Goal: Check status: Check status

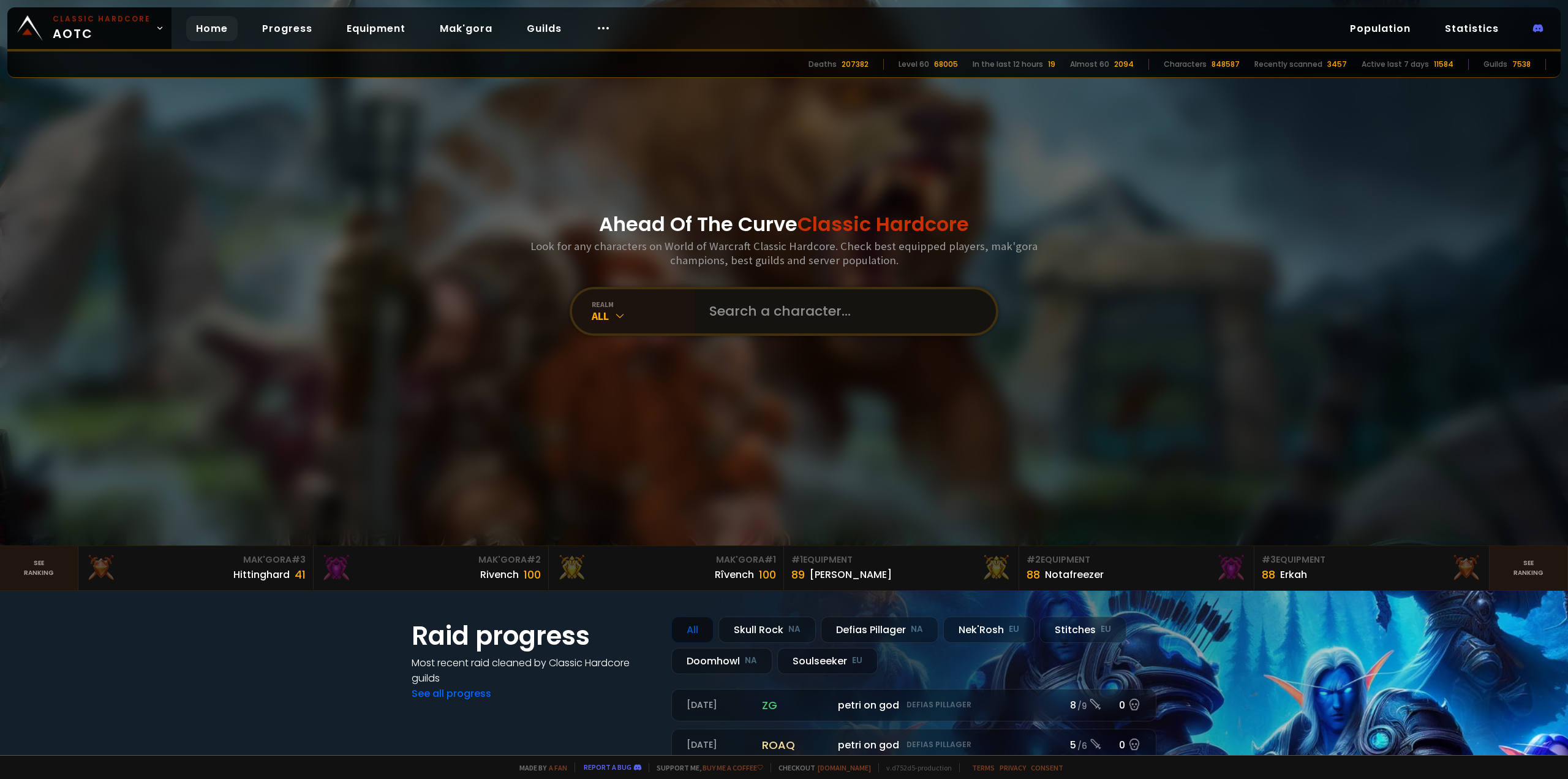
drag, startPoint x: 784, startPoint y: 297, endPoint x: 788, endPoint y: 303, distance: 7.2
click at [784, 298] on input "text" at bounding box center [841, 311] width 279 height 44
type input "Nunaly"
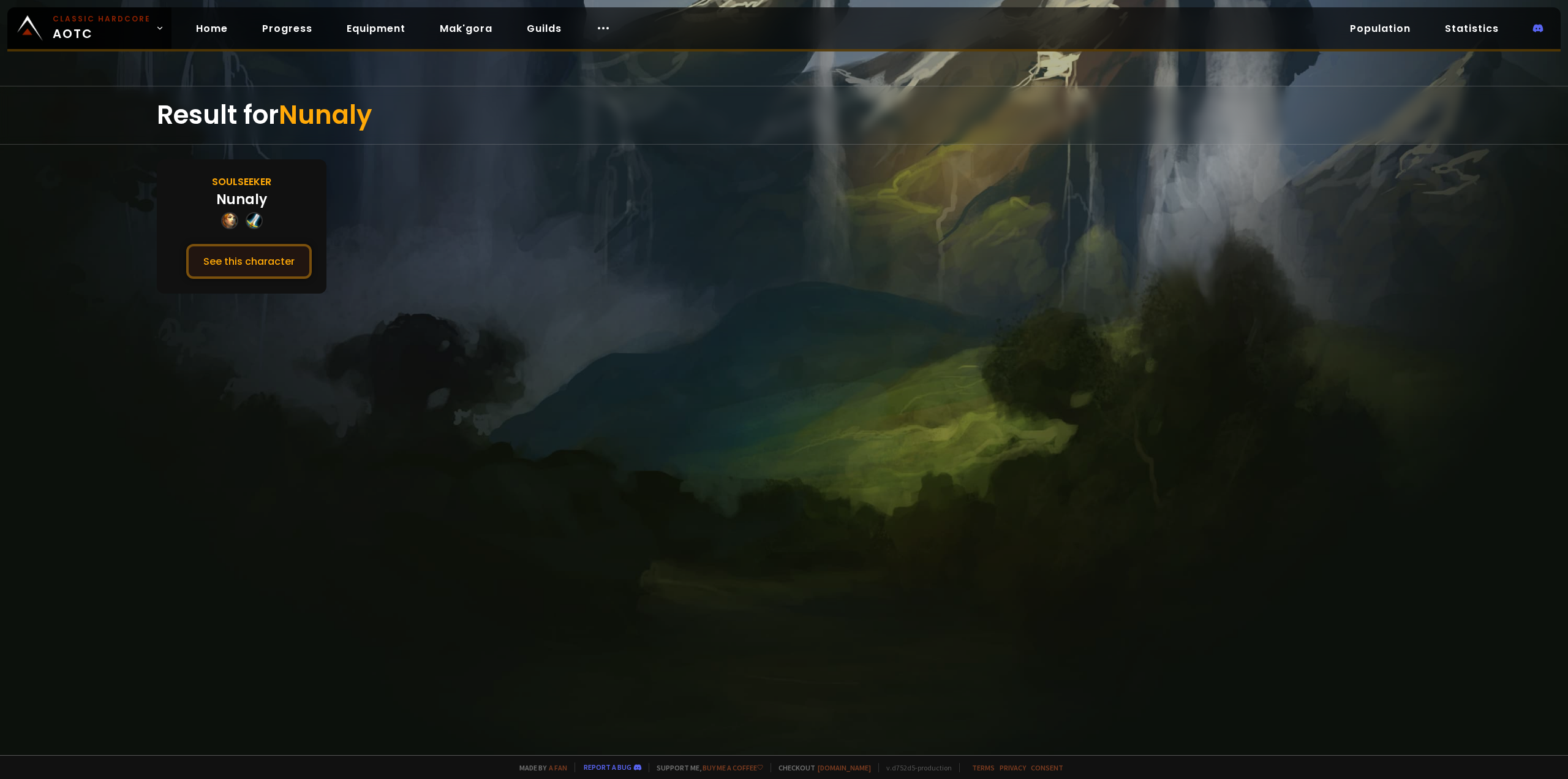
click at [252, 272] on button "See this character" at bounding box center [250, 261] width 126 height 35
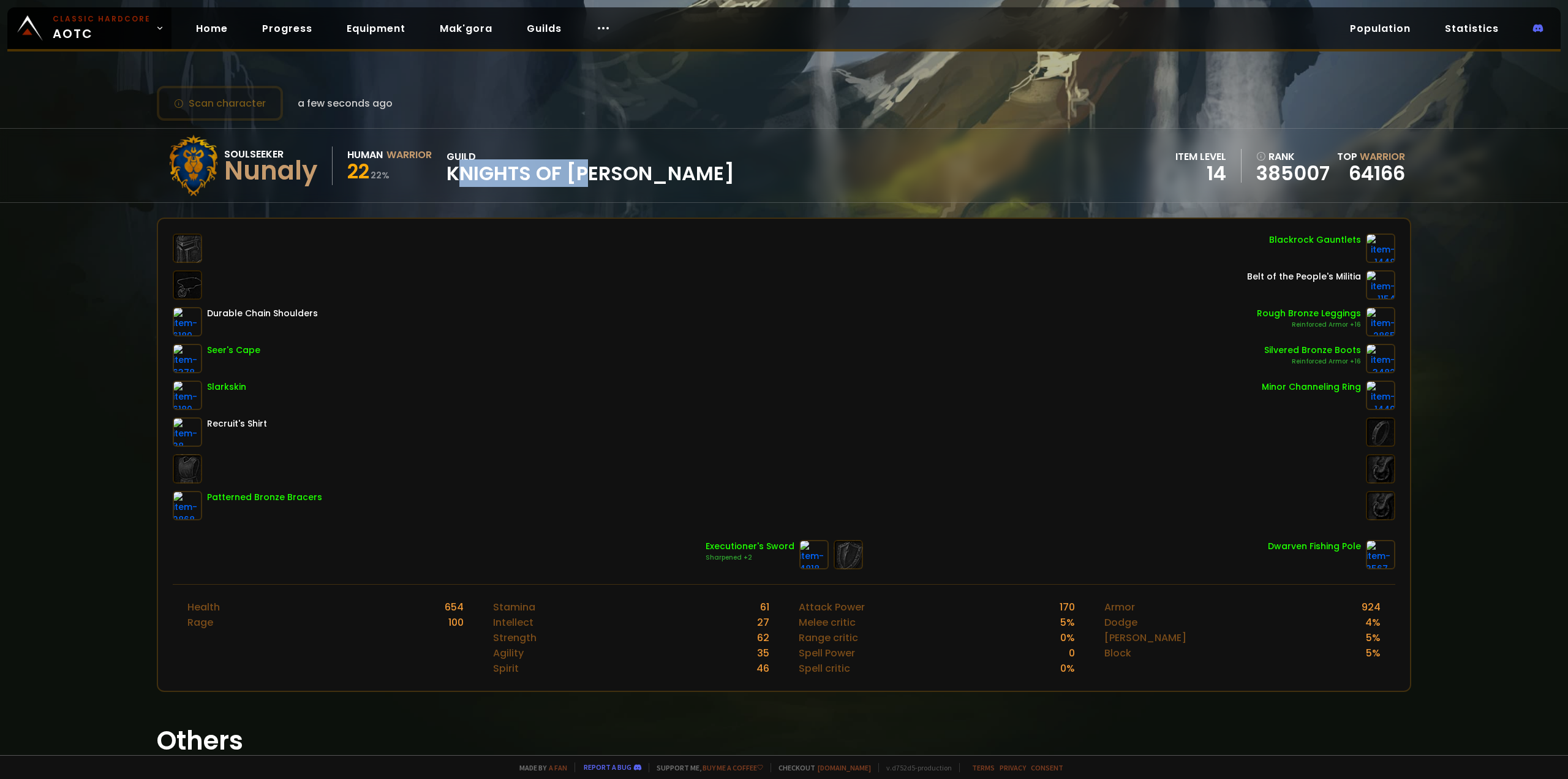
drag, startPoint x: 466, startPoint y: 170, endPoint x: 596, endPoint y: 170, distance: 130.0
click at [592, 171] on span "Knights of [PERSON_NAME]" at bounding box center [591, 173] width 288 height 18
click at [596, 170] on span "Knights of [PERSON_NAME]" at bounding box center [591, 173] width 288 height 18
